Goal: Task Accomplishment & Management: Complete application form

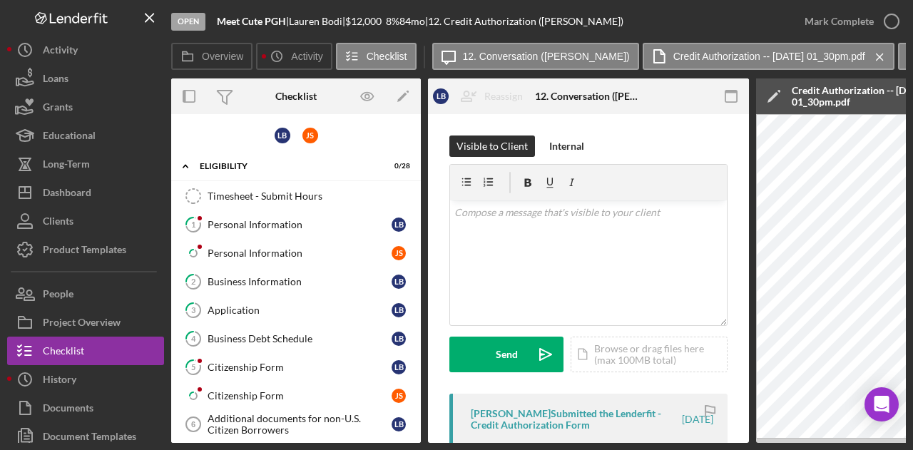
scroll to position [173, 0]
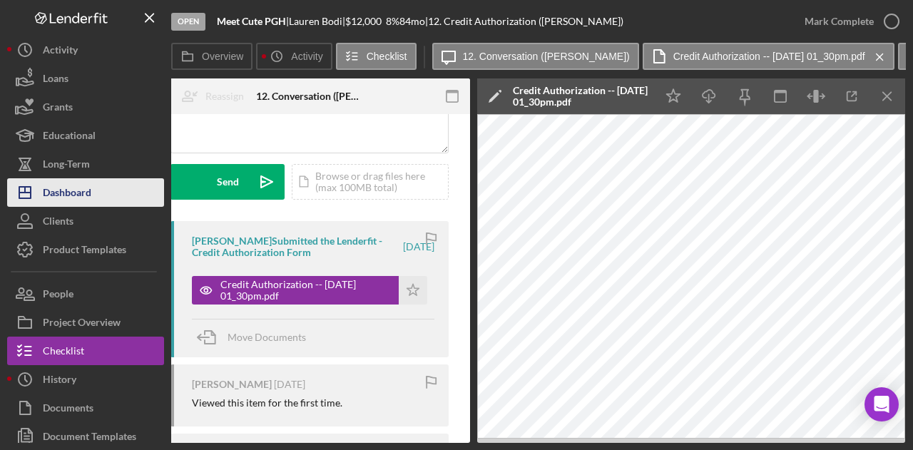
click at [84, 182] on div "Dashboard" at bounding box center [67, 194] width 49 height 32
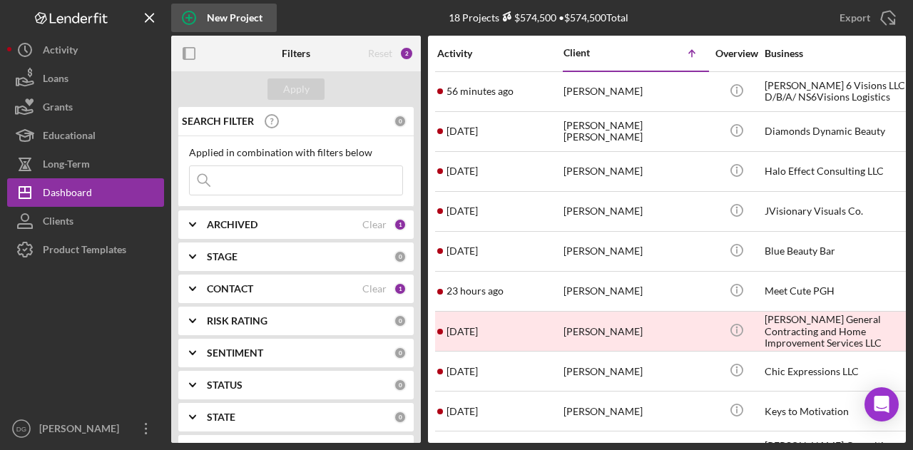
click at [203, 21] on icon "button" at bounding box center [189, 18] width 36 height 36
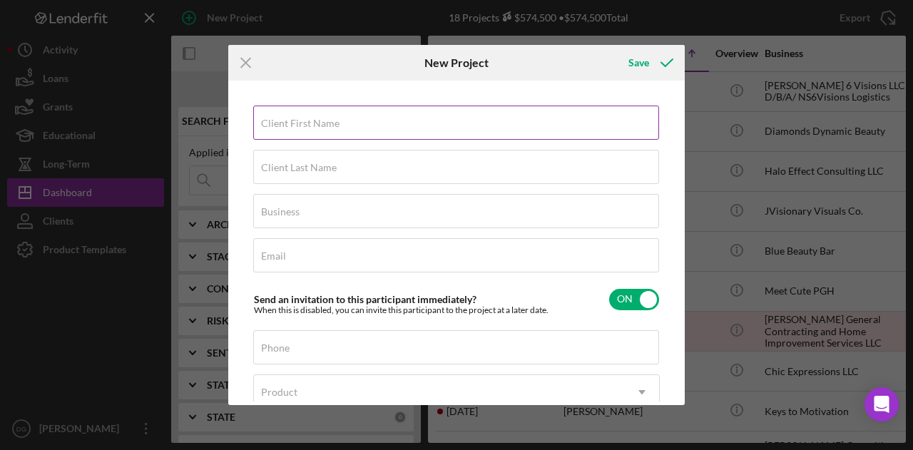
click at [337, 126] on label "Client First Name" at bounding box center [300, 123] width 78 height 11
click at [337, 126] on input "Client First Name" at bounding box center [456, 123] width 406 height 34
type input "[PERSON_NAME]"
click at [330, 173] on label "Client Last Name" at bounding box center [299, 167] width 76 height 11
click at [330, 173] on input "Client Last Name" at bounding box center [456, 167] width 406 height 34
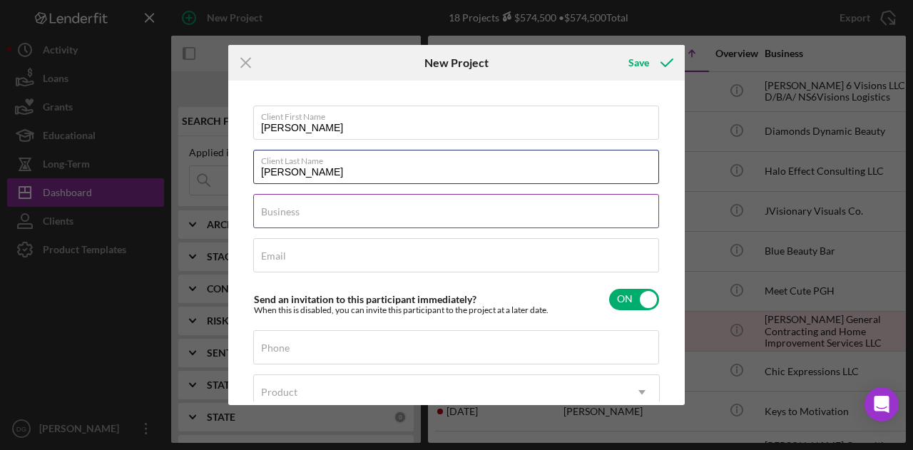
type input "[PERSON_NAME]"
click at [320, 206] on div "Business Required" at bounding box center [456, 212] width 407 height 36
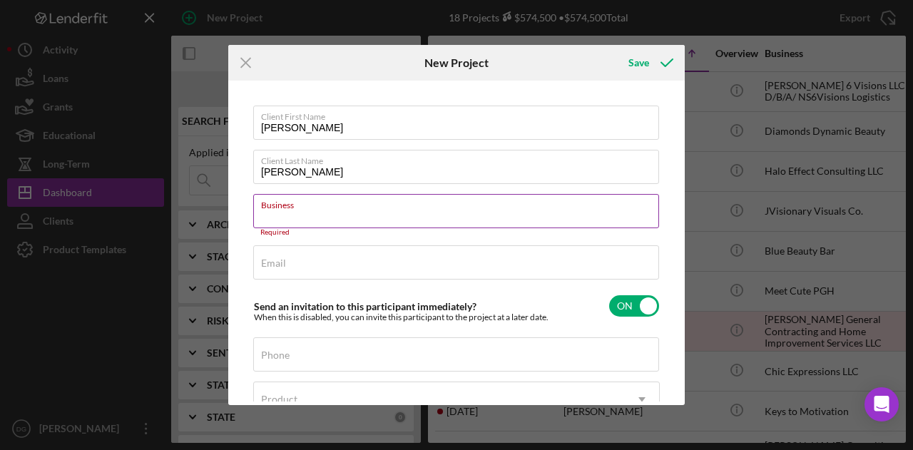
click at [320, 207] on label "Business" at bounding box center [460, 203] width 398 height 16
click at [320, 207] on input "Business" at bounding box center [456, 211] width 406 height 34
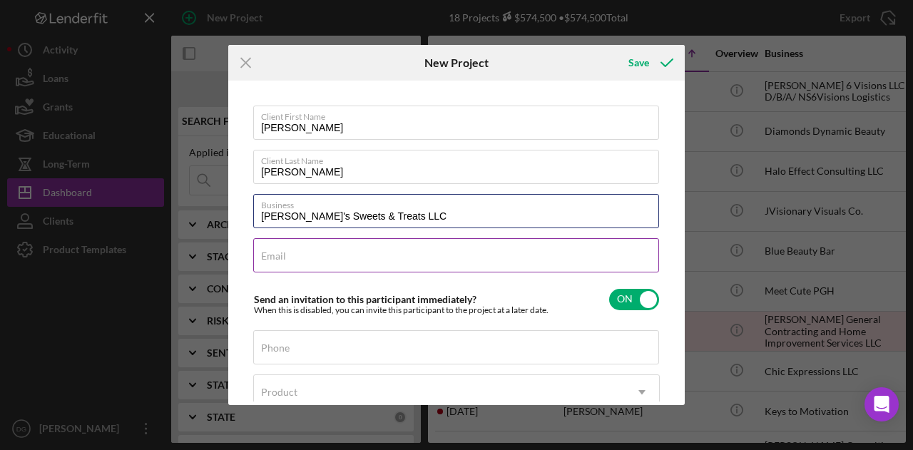
type input "[PERSON_NAME]'s Sweets & Treats LLC"
click at [310, 264] on input "Email" at bounding box center [456, 255] width 406 height 34
paste input "[EMAIL_ADDRESS][DOMAIN_NAME]"
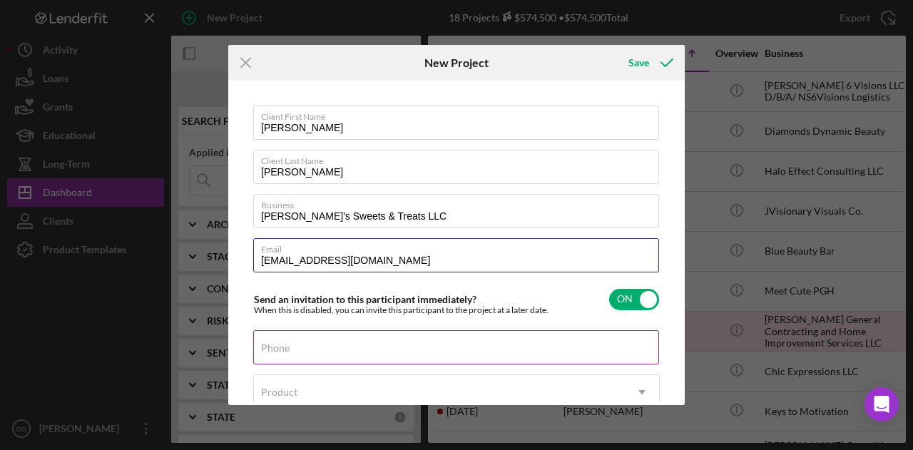
type input "[EMAIL_ADDRESS][DOMAIN_NAME]"
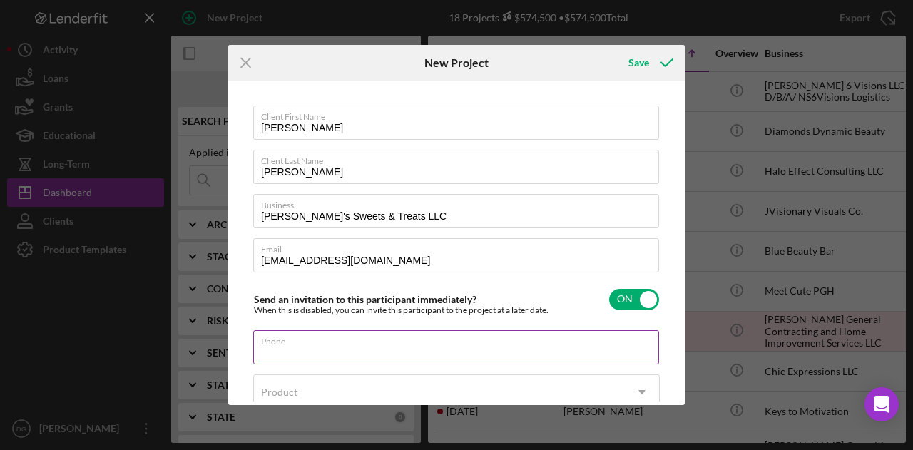
click at [301, 351] on input "Phone" at bounding box center [456, 347] width 406 height 34
type input "[PHONE_NUMBER]"
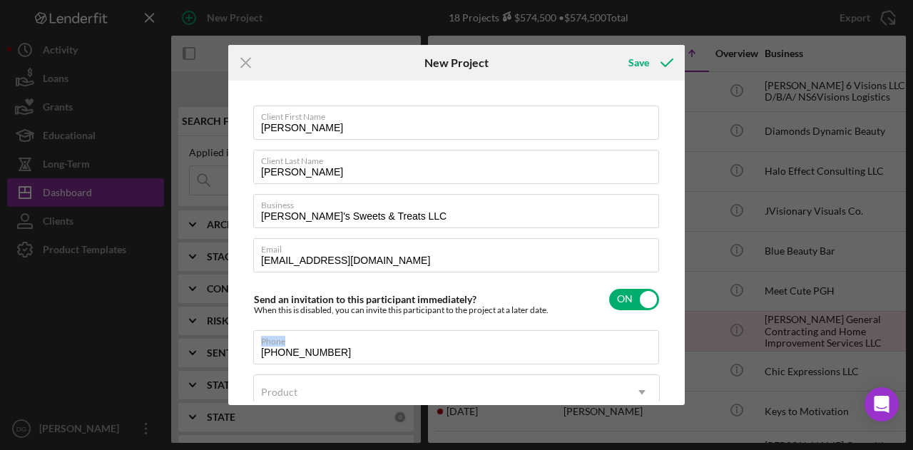
drag, startPoint x: 681, startPoint y: 305, endPoint x: 676, endPoint y: 325, distance: 20.6
click at [676, 325] on div "Client First Name [PERSON_NAME] Client Last Name [PERSON_NAME] Business [PERSON…" at bounding box center [457, 243] width 450 height 318
click at [661, 342] on div "Client First Name [PERSON_NAME] Client Last Name [PERSON_NAME] Business [PERSON…" at bounding box center [457, 243] width 450 height 318
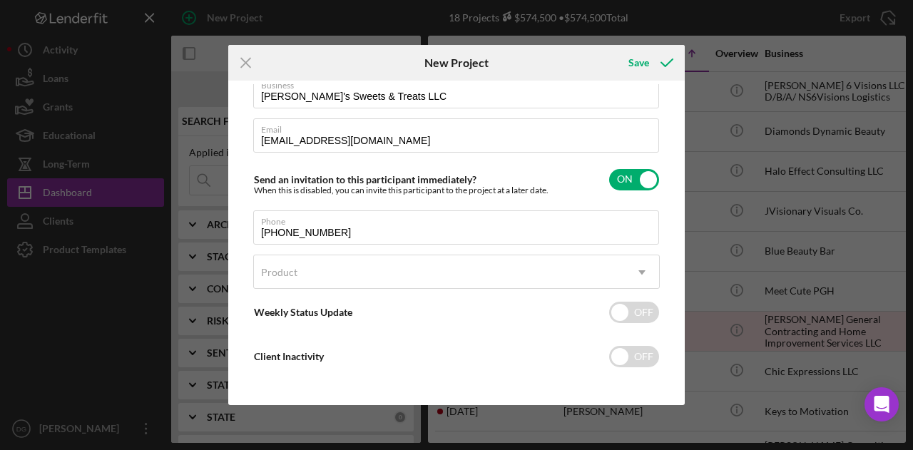
scroll to position [118, 0]
click at [672, 373] on div "Client First Name [PERSON_NAME] Client Last Name [PERSON_NAME] Business [PERSON…" at bounding box center [457, 243] width 450 height 318
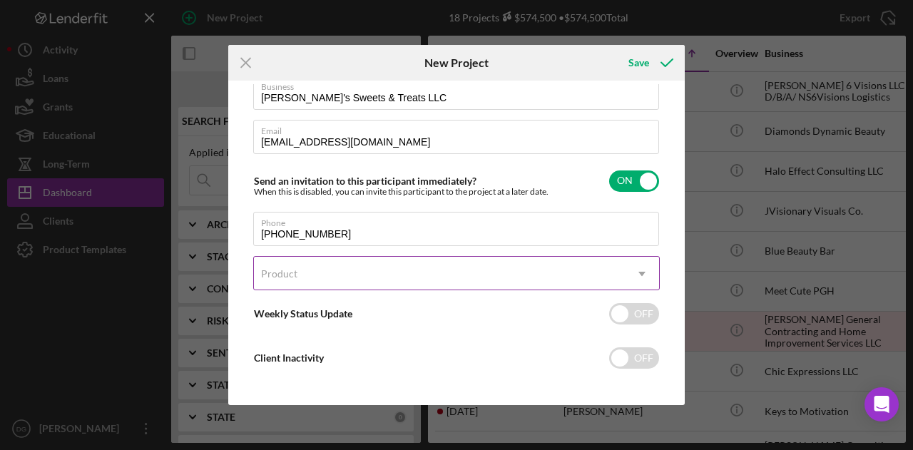
click at [643, 279] on icon "Icon/Dropdown Arrow" at bounding box center [642, 274] width 34 height 34
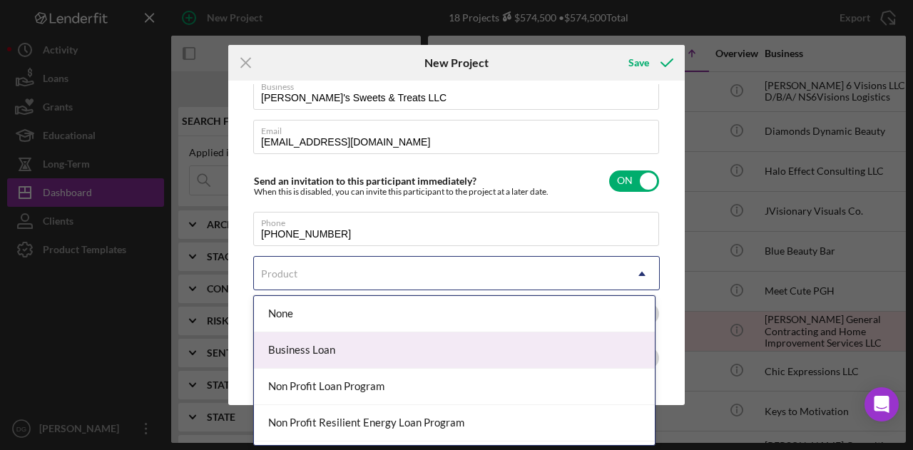
click at [365, 353] on div "Business Loan" at bounding box center [454, 351] width 401 height 36
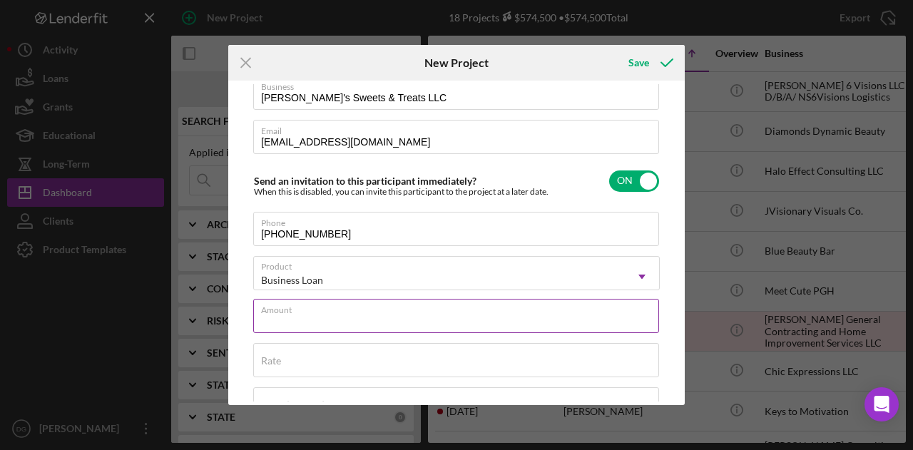
click at [461, 314] on div "Amount" at bounding box center [456, 317] width 407 height 36
type input "$120,000"
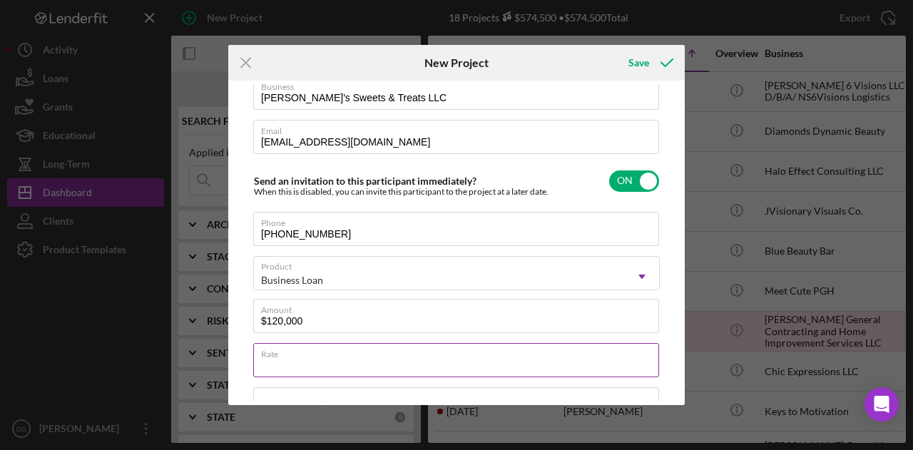
click at [347, 361] on input "Rate" at bounding box center [456, 360] width 406 height 34
drag, startPoint x: 347, startPoint y: 361, endPoint x: 299, endPoint y: 357, distance: 48.0
click at [299, 357] on div "Rate" at bounding box center [456, 361] width 407 height 36
type input "8.500%"
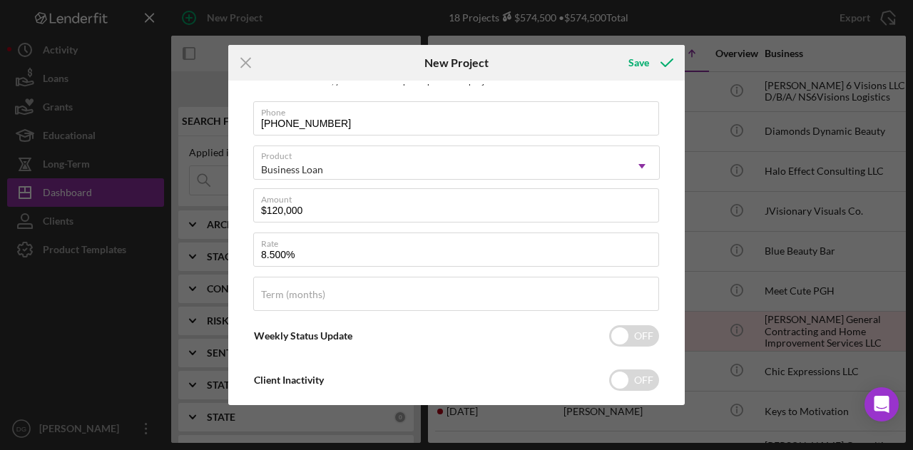
scroll to position [256, 0]
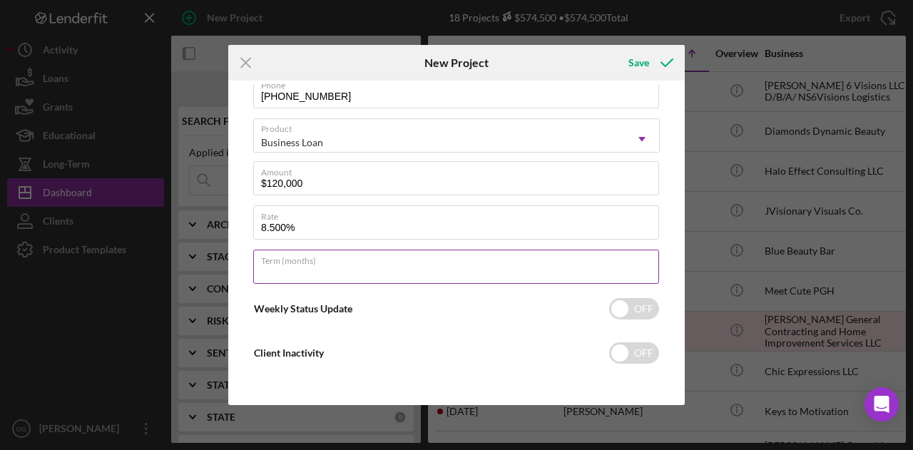
click at [335, 270] on input "Term (months)" at bounding box center [456, 267] width 406 height 34
type input "84"
click at [615, 312] on input "checkbox" at bounding box center [634, 308] width 50 height 21
checkbox input "true"
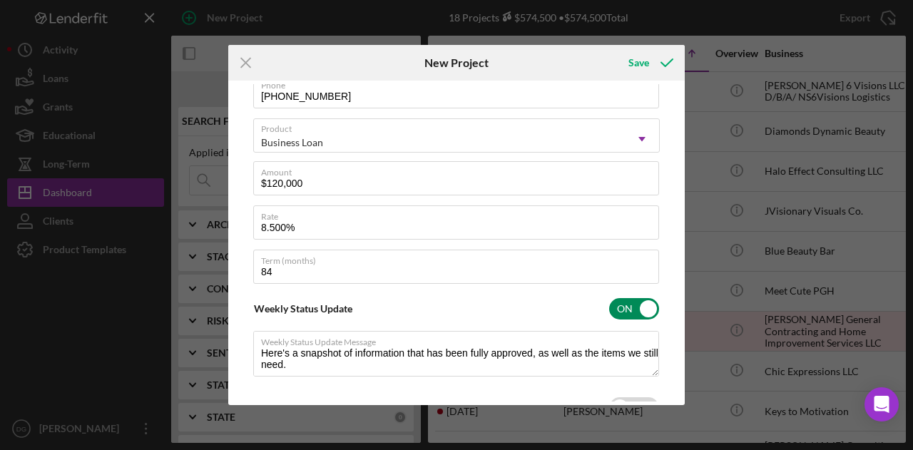
type textarea "Here's a snapshot of information that has been fully approved, as well as the i…"
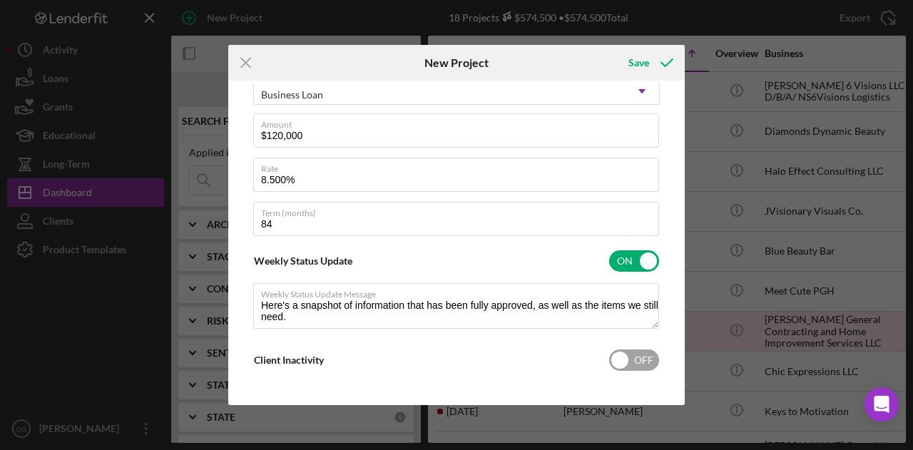
click at [614, 363] on input "checkbox" at bounding box center [634, 360] width 50 height 21
checkbox input "true"
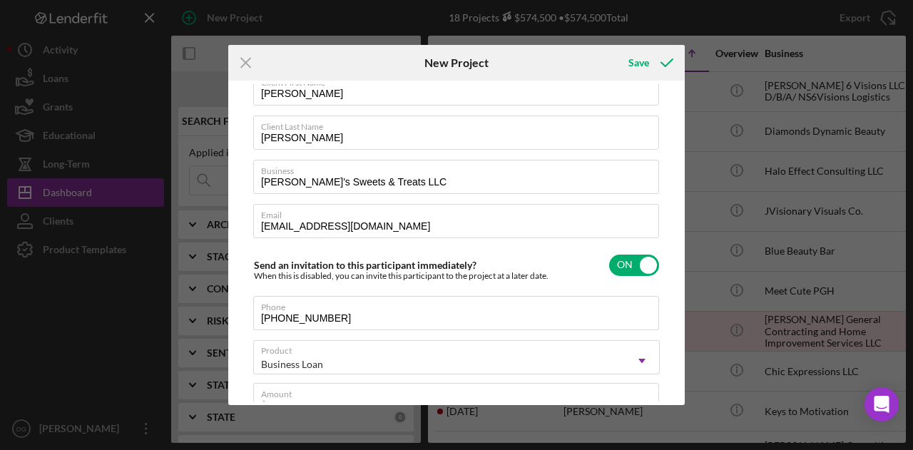
scroll to position [0, 0]
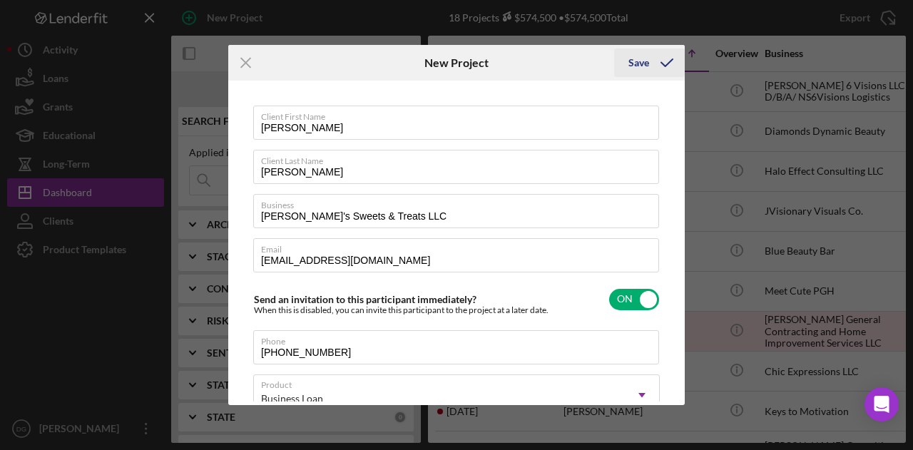
click at [637, 61] on div "Save" at bounding box center [639, 63] width 21 height 29
type textarea "Here's a snapshot of information that has been fully approved, as well as the i…"
checkbox input "false"
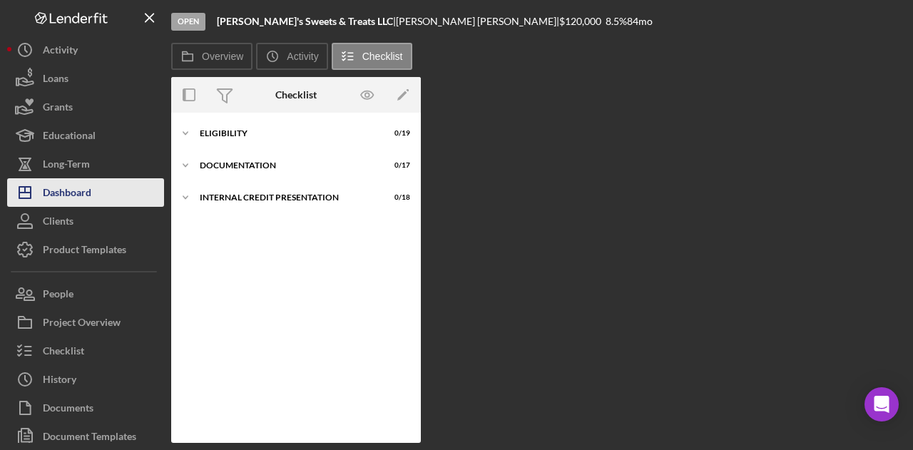
click at [74, 189] on div "Dashboard" at bounding box center [67, 194] width 49 height 32
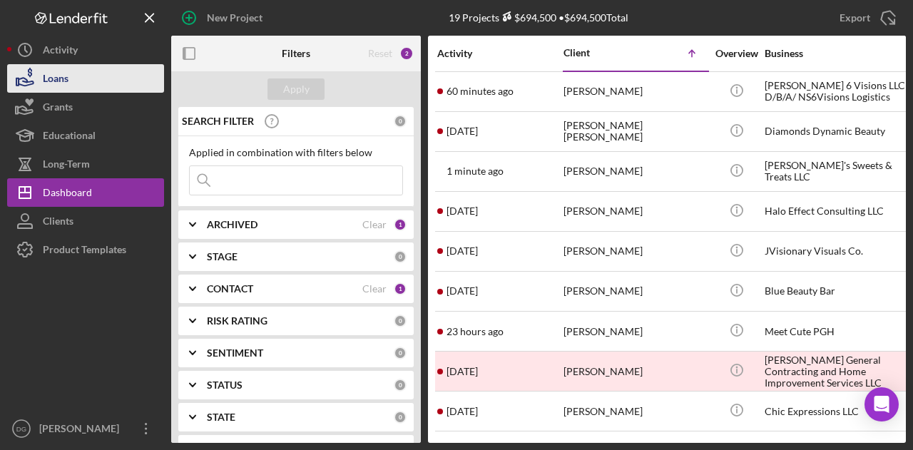
click at [64, 79] on div "Loans" at bounding box center [56, 80] width 26 height 32
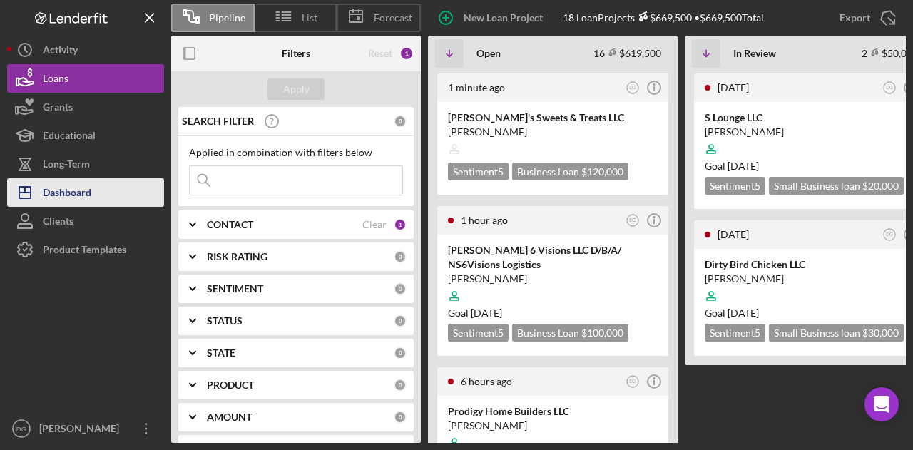
click at [78, 189] on div "Dashboard" at bounding box center [67, 194] width 49 height 32
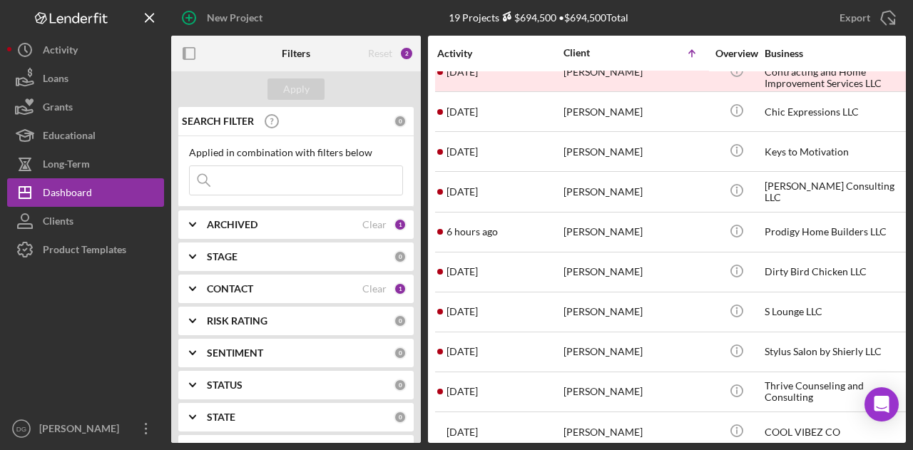
scroll to position [310, 0]
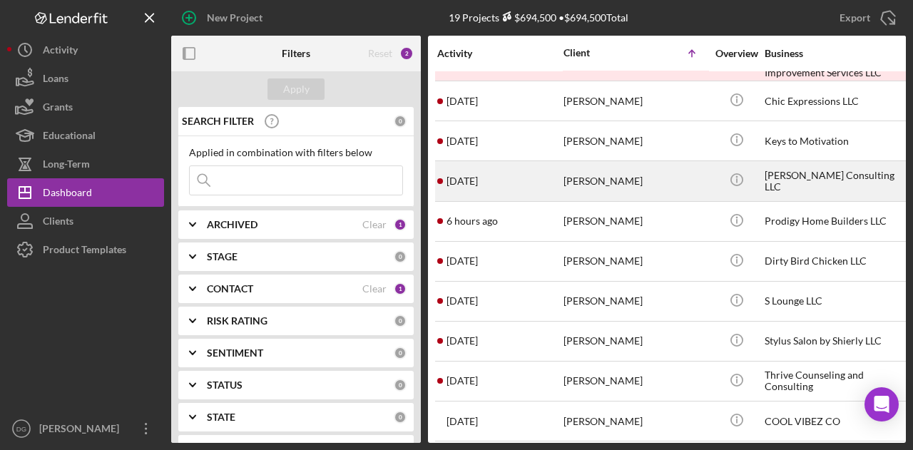
click at [800, 176] on div "[PERSON_NAME] Consulting LLC" at bounding box center [836, 181] width 143 height 38
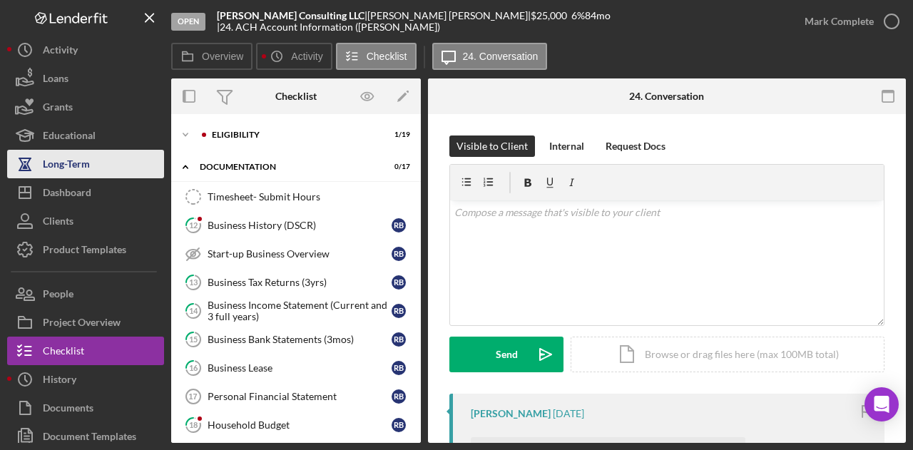
scroll to position [261, 0]
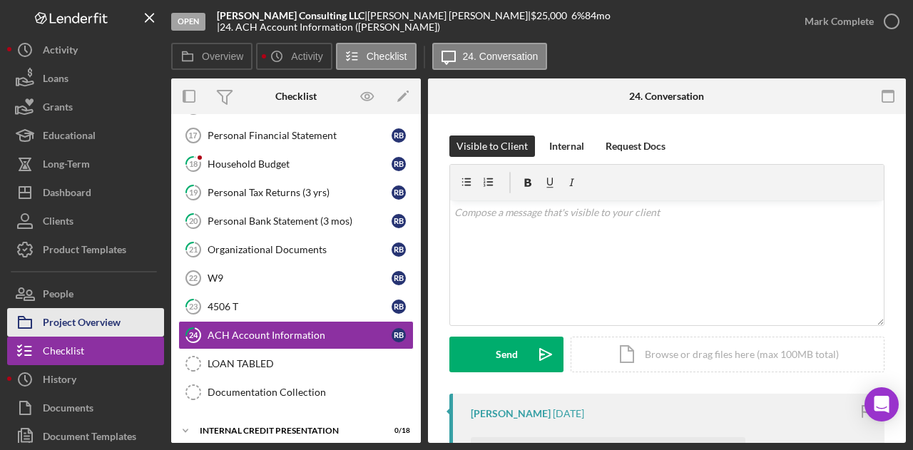
click at [89, 325] on div "Project Overview" at bounding box center [82, 324] width 78 height 32
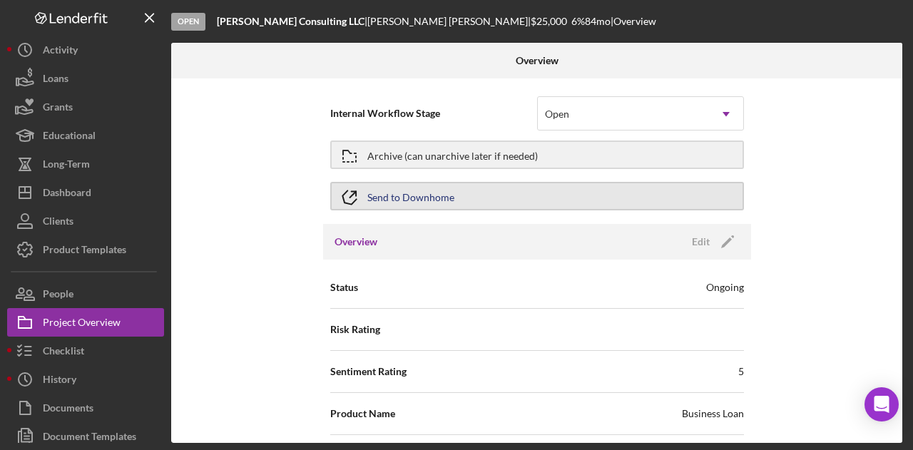
click at [656, 188] on button "Send to Downhome" at bounding box center [537, 196] width 414 height 29
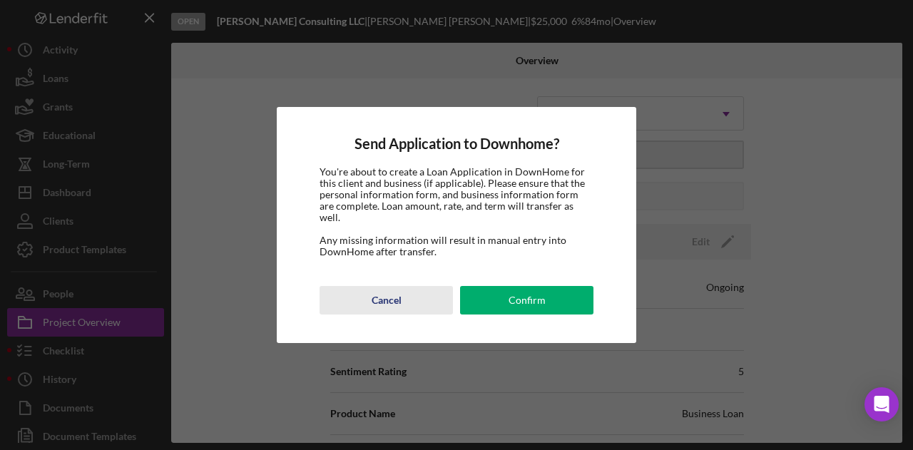
click at [380, 296] on div "Cancel" at bounding box center [387, 300] width 30 height 29
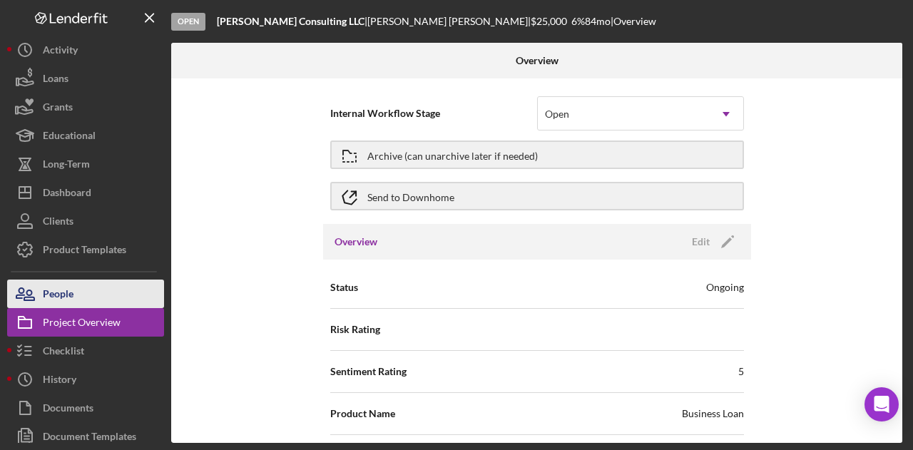
click at [57, 294] on div "People" at bounding box center [58, 296] width 31 height 32
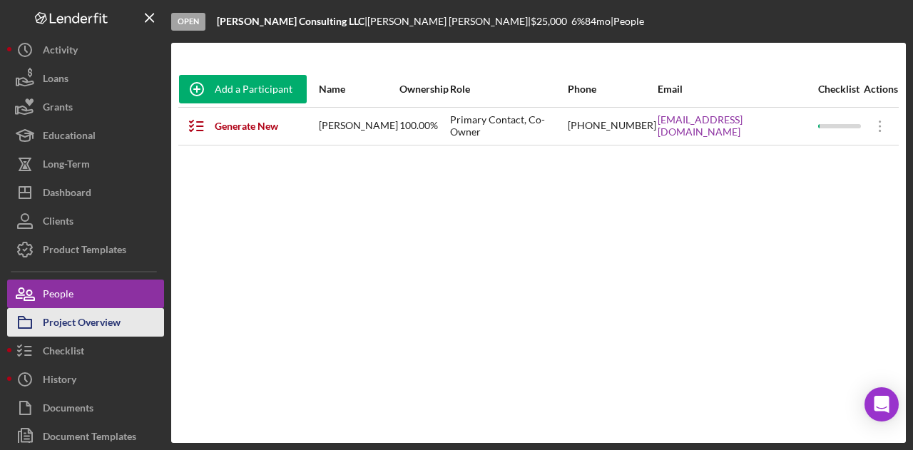
click at [97, 319] on div "Project Overview" at bounding box center [82, 324] width 78 height 32
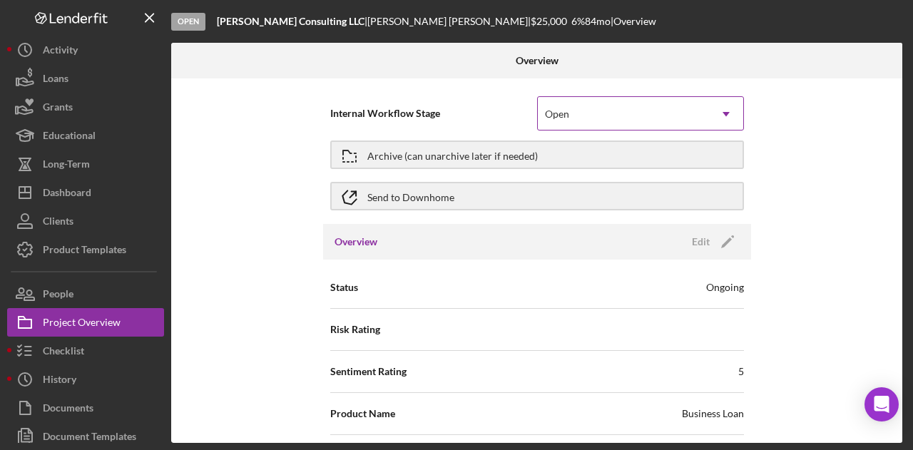
click at [731, 119] on icon "Icon/Dropdown Arrow" at bounding box center [726, 114] width 34 height 34
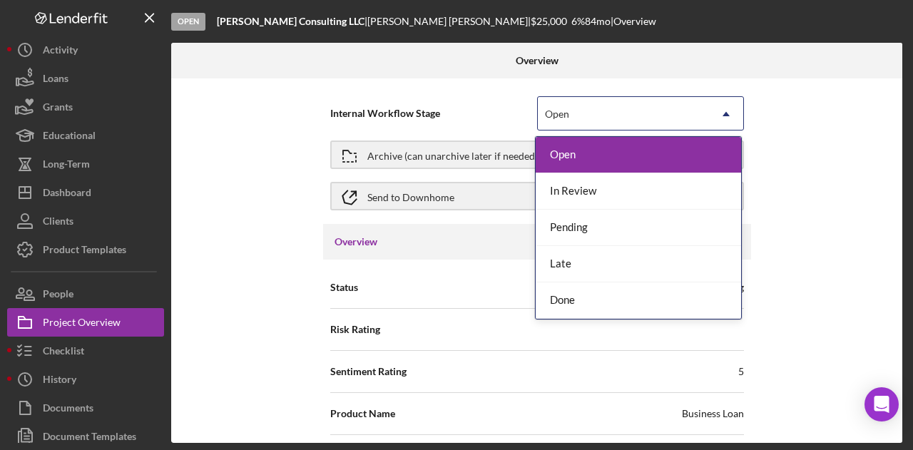
click at [863, 108] on div "Internal Workflow Stage 5 results available. Use Up and Down to choose options,…" at bounding box center [536, 260] width 731 height 365
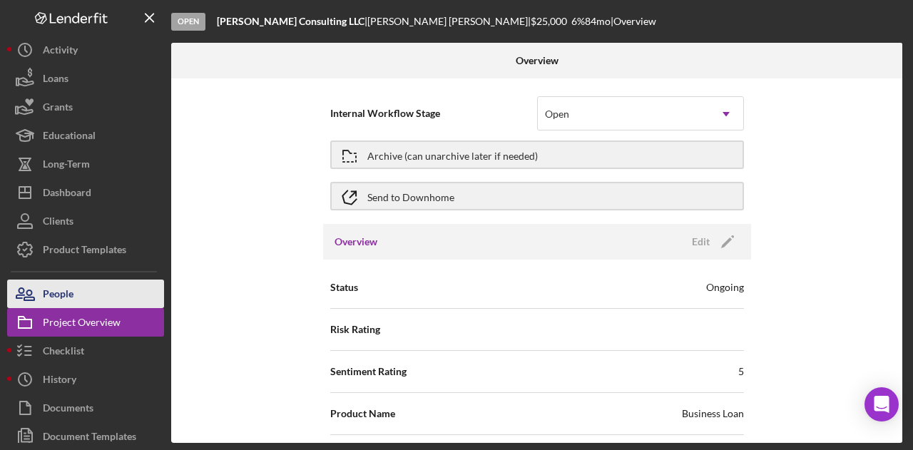
click at [53, 293] on div "People" at bounding box center [58, 296] width 31 height 32
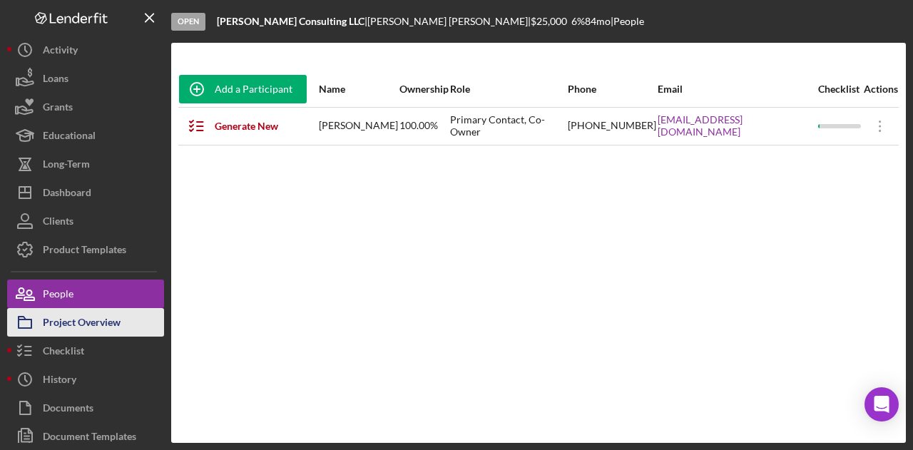
click at [81, 317] on div "Project Overview" at bounding box center [82, 324] width 78 height 32
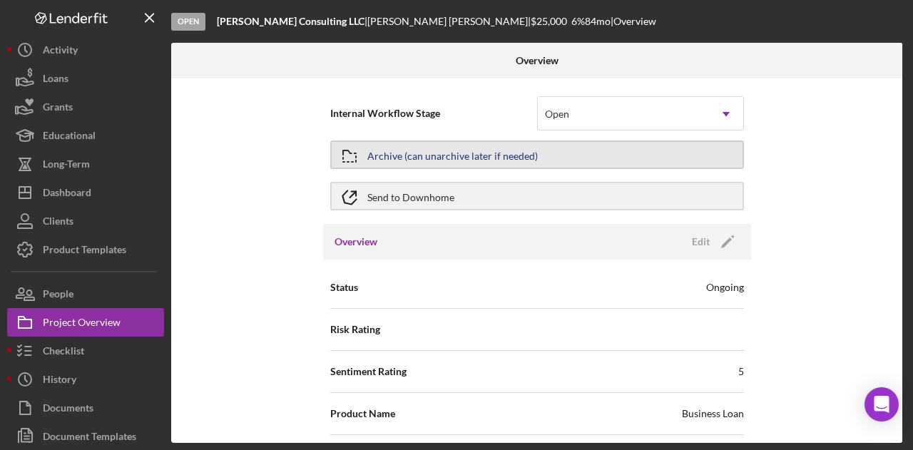
click at [462, 152] on div "Archive (can unarchive later if needed)" at bounding box center [452, 155] width 171 height 26
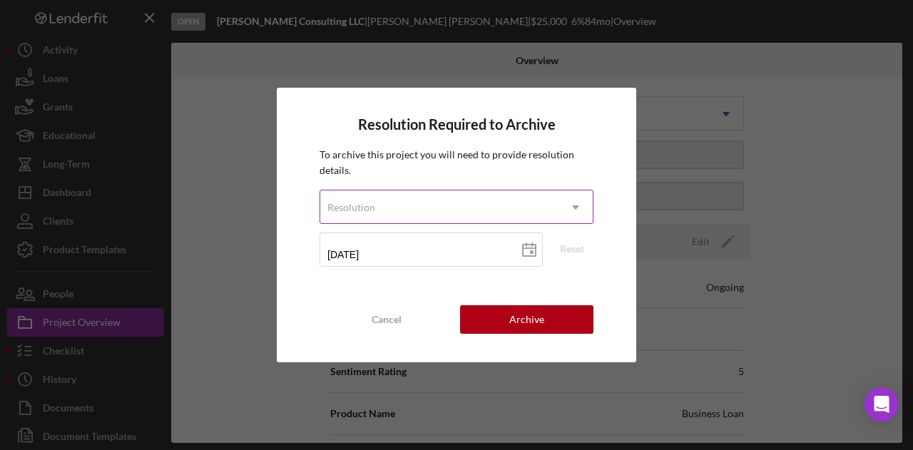
click at [397, 203] on div "Resolution" at bounding box center [439, 207] width 238 height 33
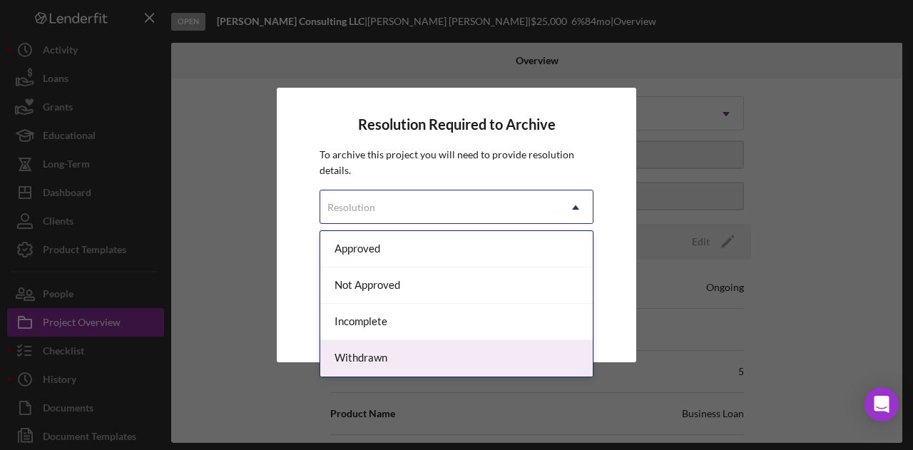
click at [358, 349] on div "Withdrawn" at bounding box center [456, 358] width 273 height 36
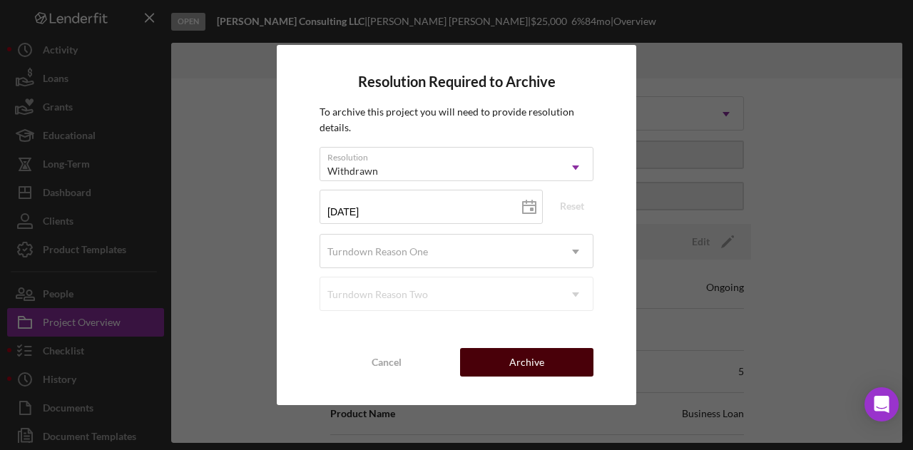
click at [537, 371] on div "Archive" at bounding box center [526, 362] width 35 height 29
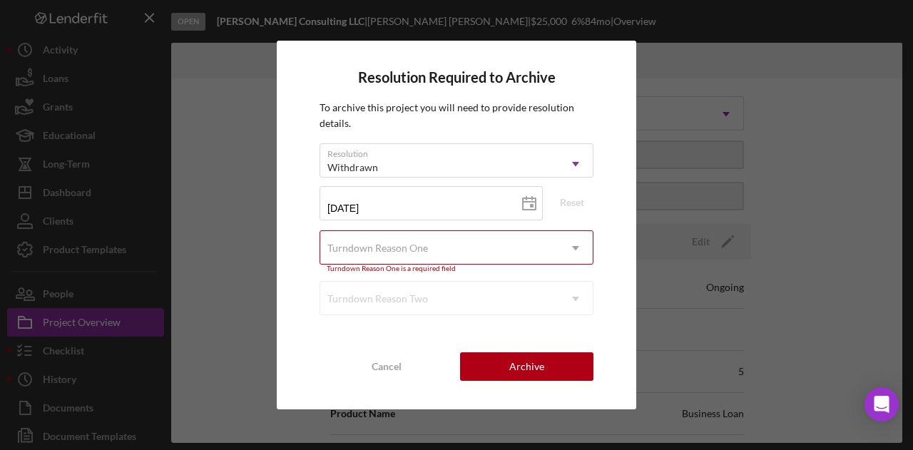
click at [390, 252] on div "Turndown Reason One" at bounding box center [378, 248] width 101 height 11
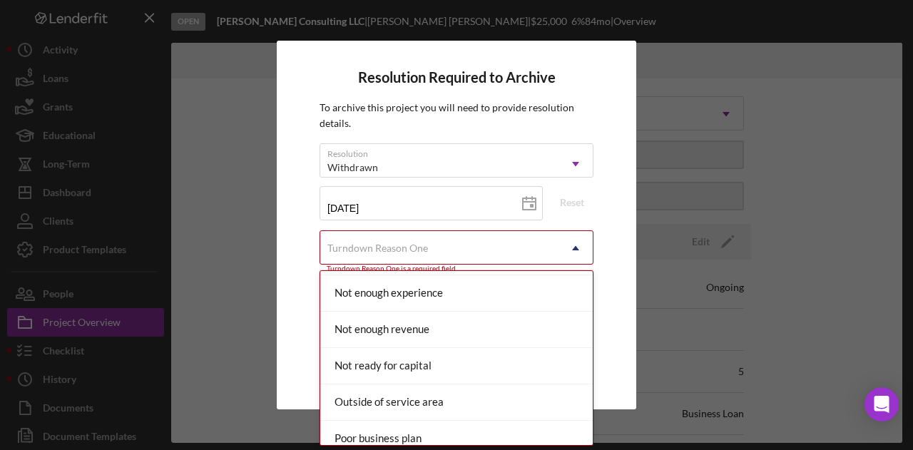
scroll to position [1112, 0]
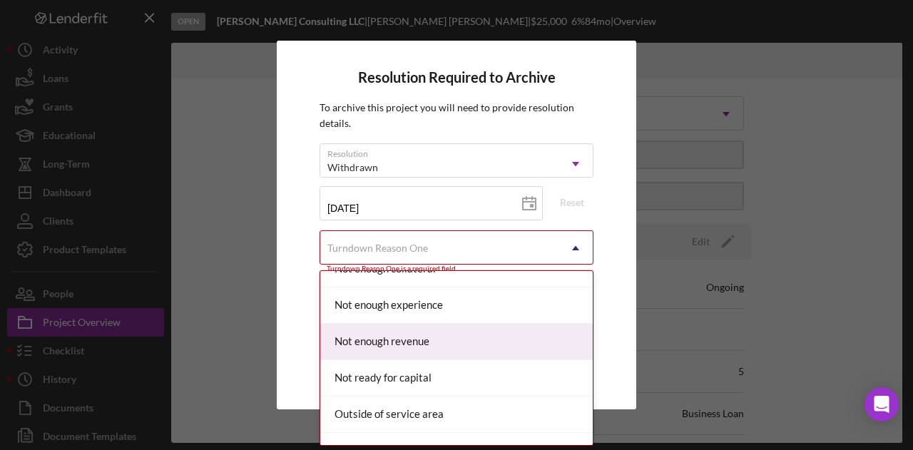
click at [442, 332] on div "Not enough revenue" at bounding box center [456, 342] width 273 height 36
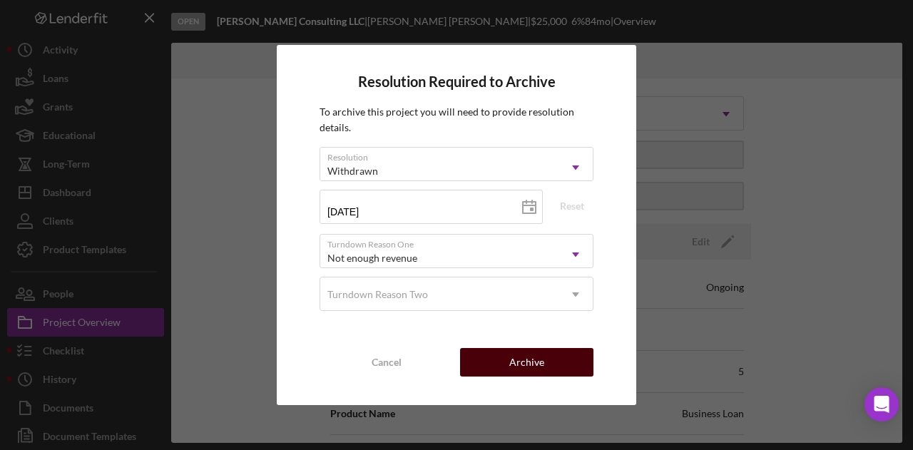
click at [541, 370] on div "Archive" at bounding box center [526, 362] width 35 height 29
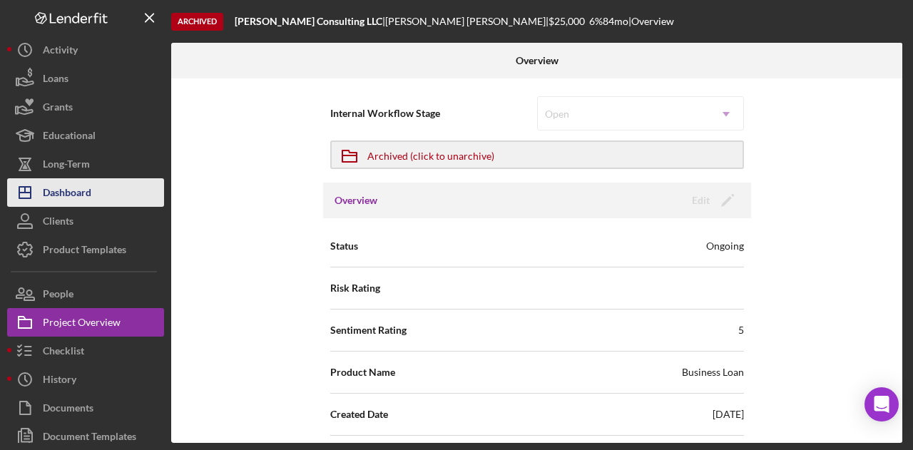
click at [66, 193] on div "Dashboard" at bounding box center [67, 194] width 49 height 32
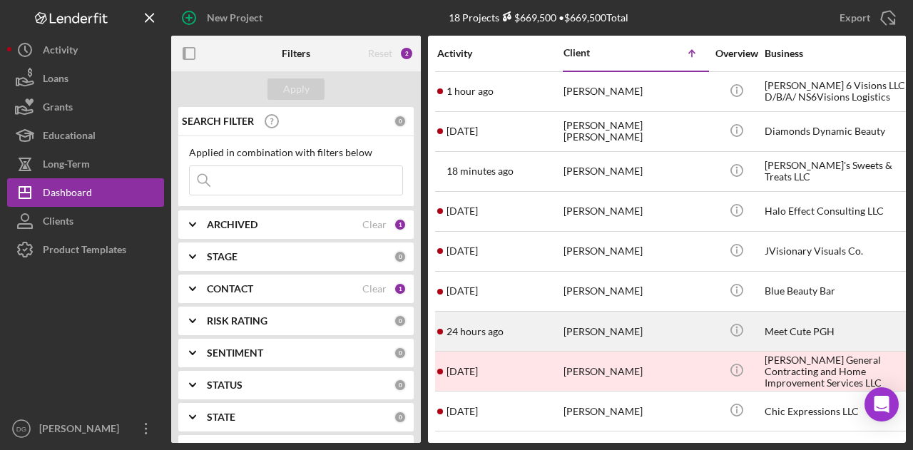
click at [784, 331] on div "Meet Cute PGH" at bounding box center [836, 332] width 143 height 38
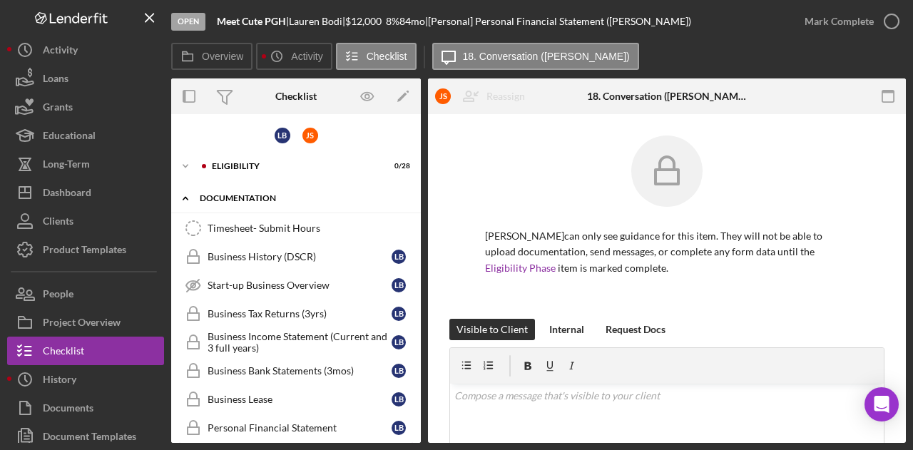
click at [245, 190] on div "Icon/Expander documentation 0 / 21" at bounding box center [296, 198] width 250 height 29
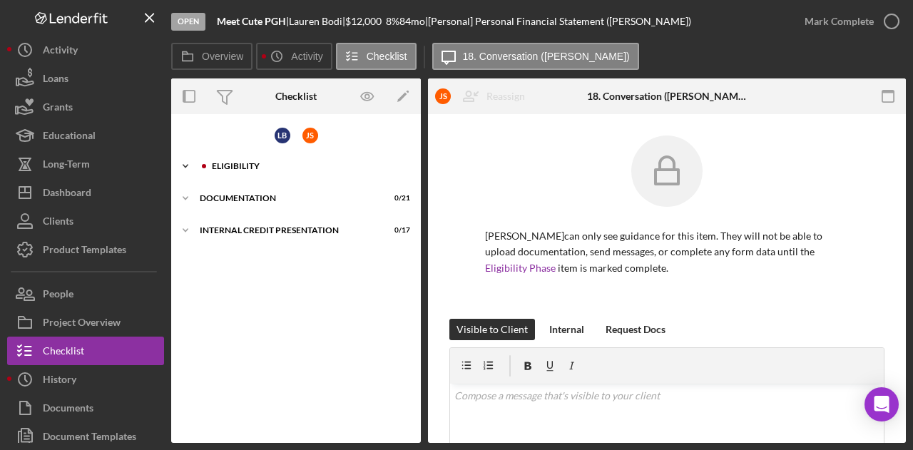
click at [220, 162] on div "Eligibility" at bounding box center [307, 166] width 191 height 9
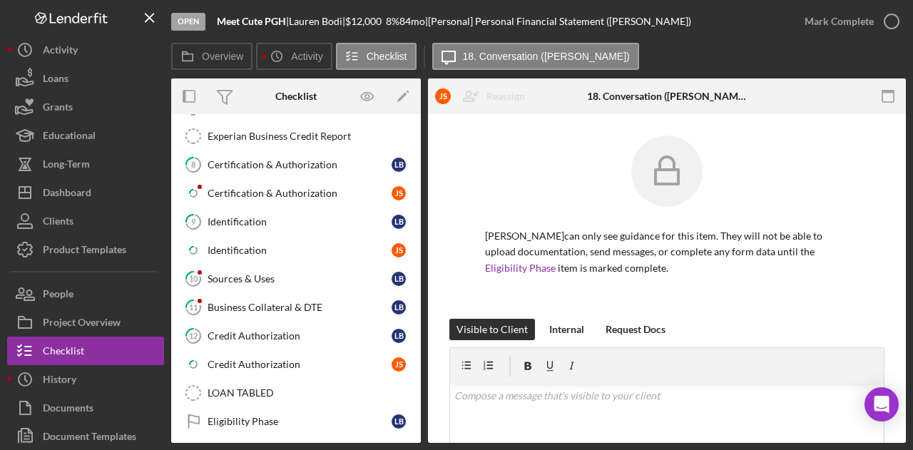
scroll to position [602, 0]
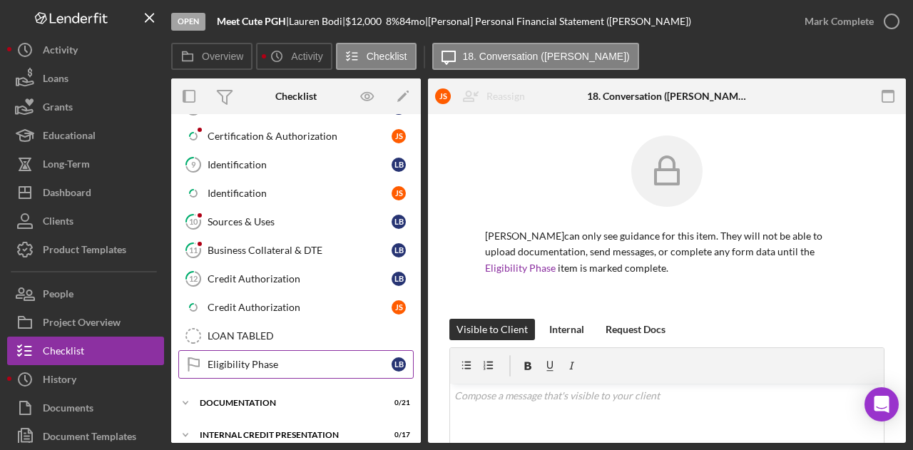
click at [261, 359] on div "Eligibility Phase" at bounding box center [300, 364] width 184 height 11
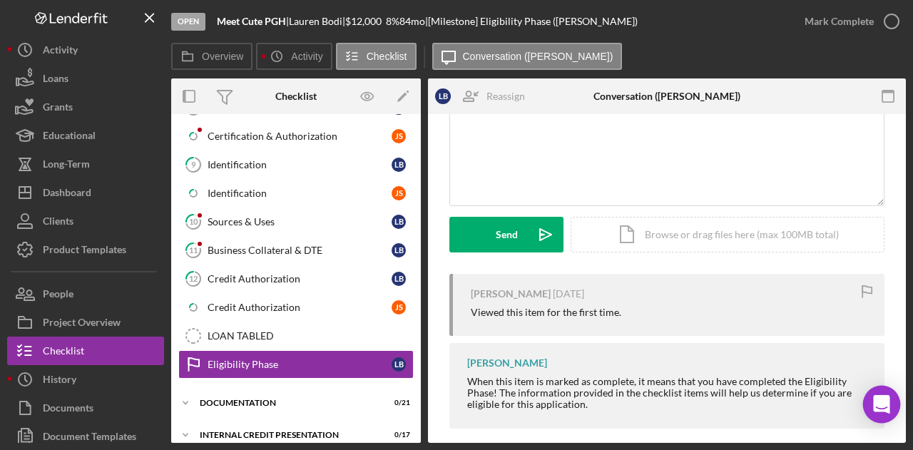
scroll to position [118, 0]
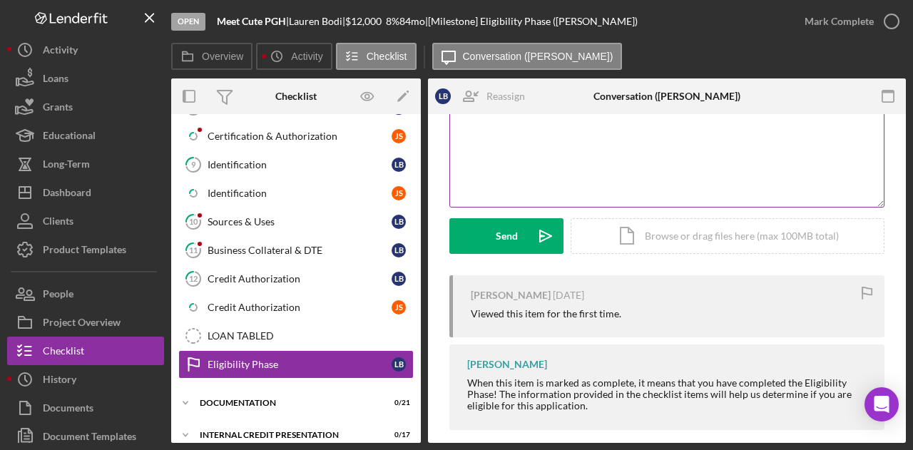
click at [528, 173] on div "v Color teal Color pink Remove color Add row above Add row below Add column bef…" at bounding box center [667, 144] width 434 height 125
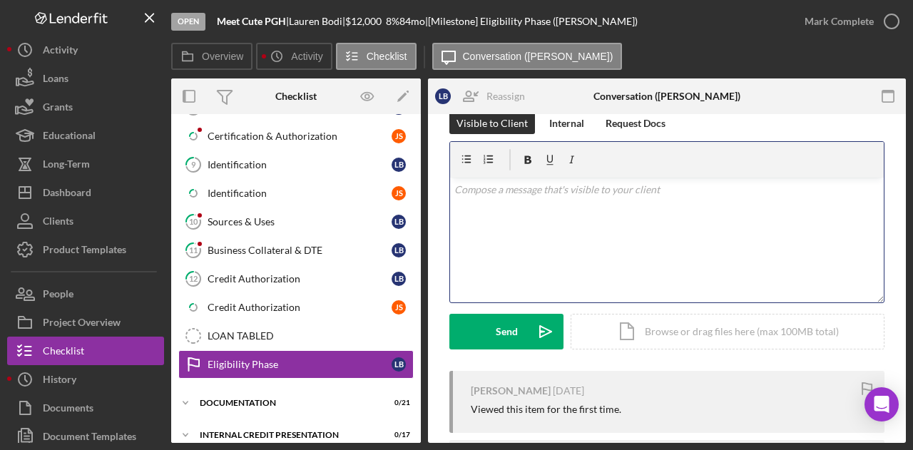
scroll to position [24, 0]
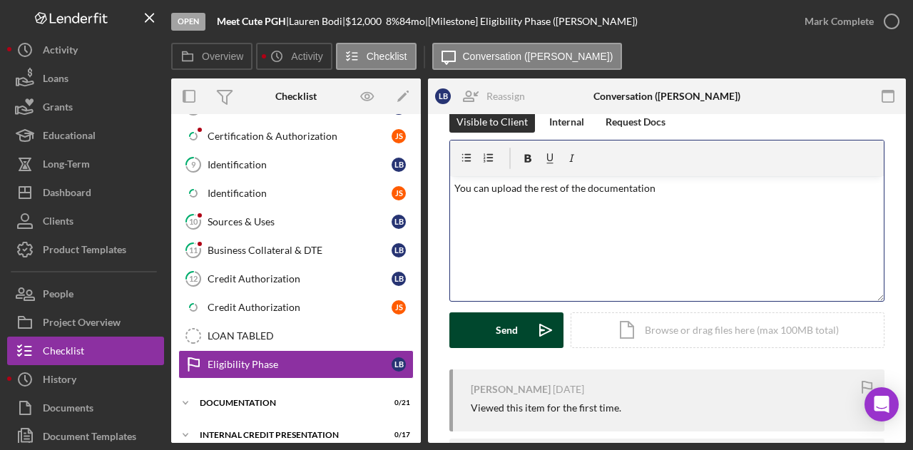
click at [511, 330] on div "Send" at bounding box center [507, 331] width 22 height 36
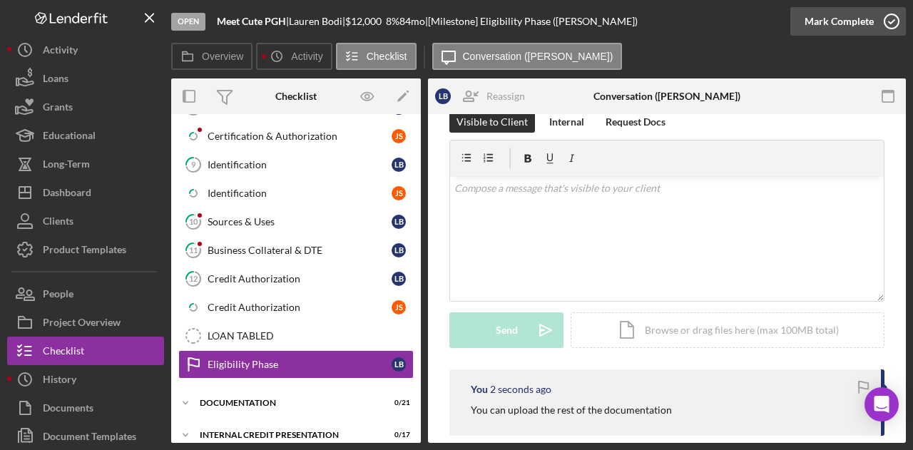
click at [866, 20] on div "Mark Complete" at bounding box center [839, 21] width 69 height 29
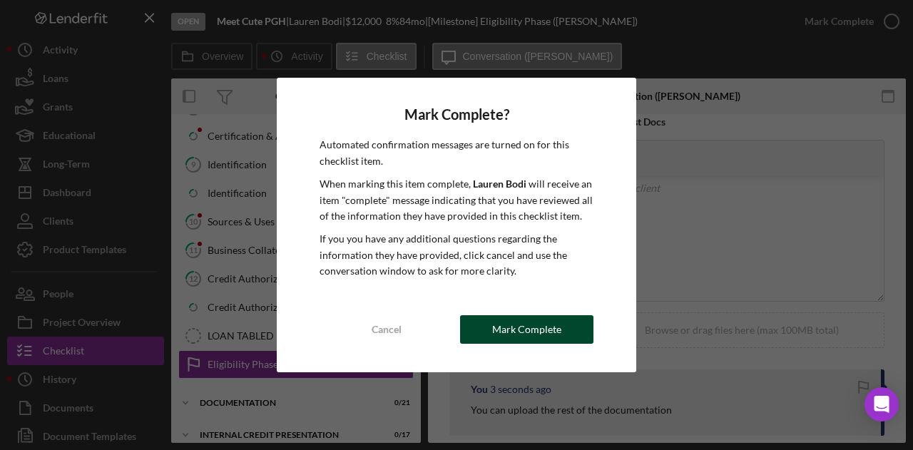
click at [509, 326] on div "Mark Complete" at bounding box center [526, 329] width 69 height 29
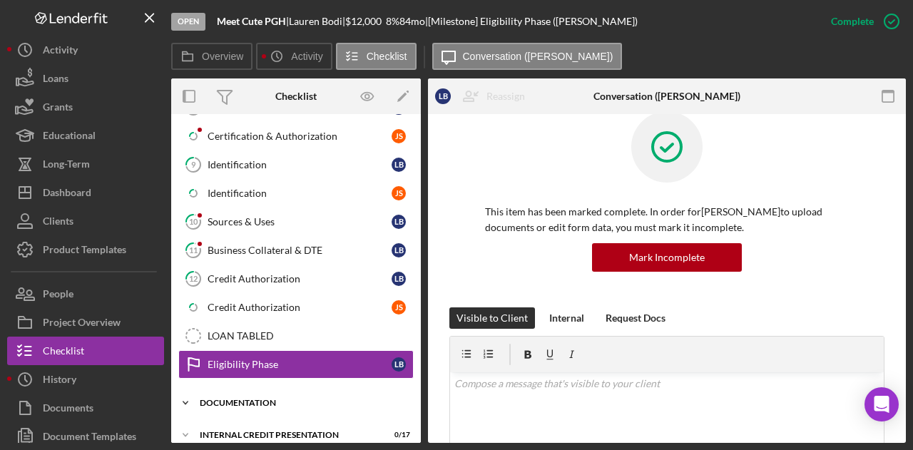
scroll to position [220, 0]
